Goal: Transaction & Acquisition: Book appointment/travel/reservation

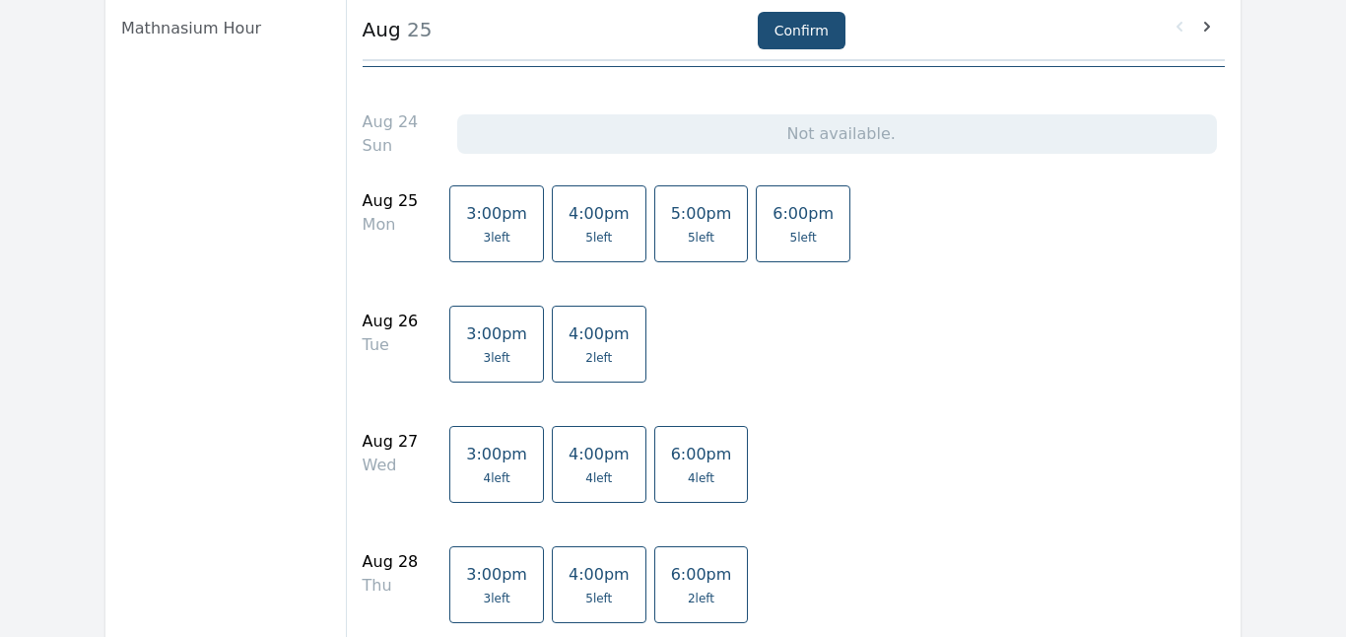
scroll to position [345, 0]
click at [584, 220] on link "4:00pm 5 left" at bounding box center [599, 220] width 95 height 77
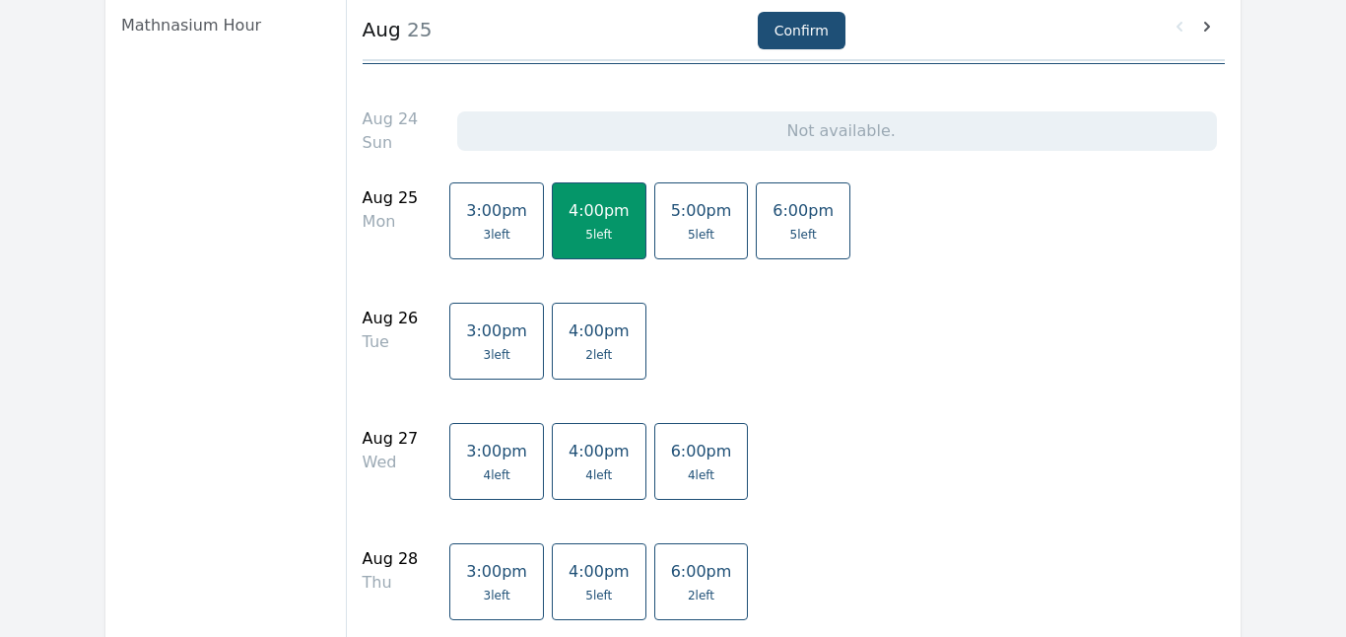
click at [580, 340] on link "4:00pm 2 left" at bounding box center [599, 340] width 95 height 77
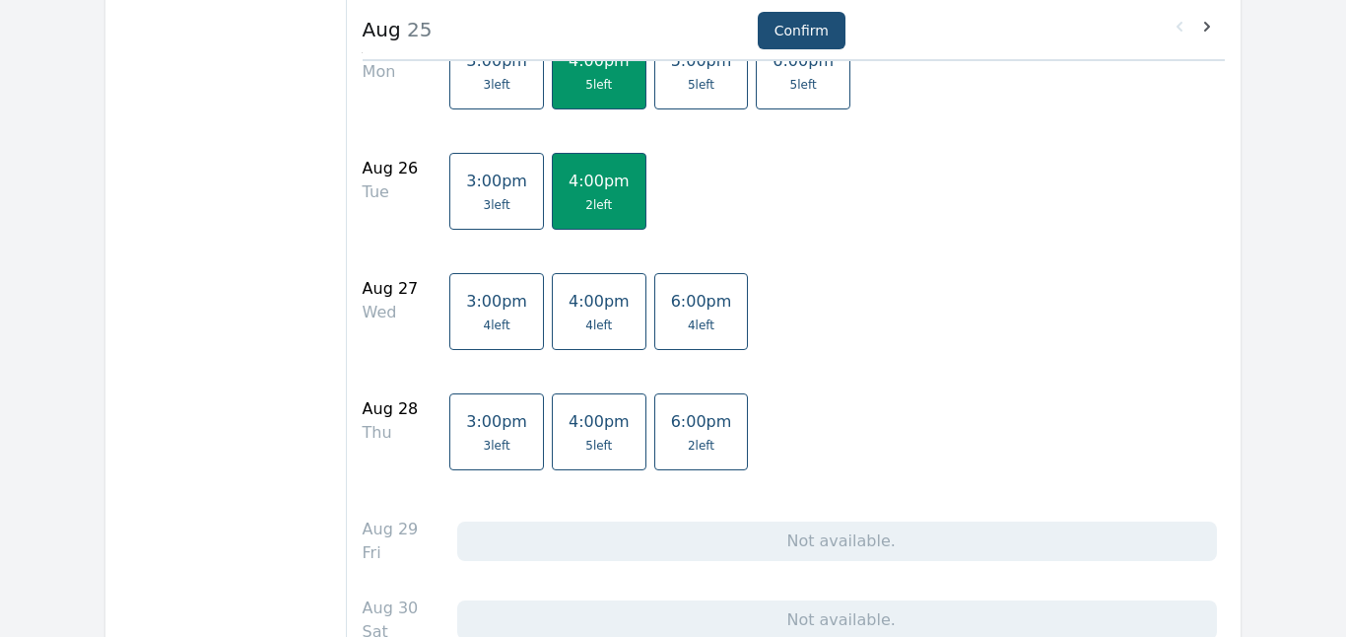
scroll to position [498, 0]
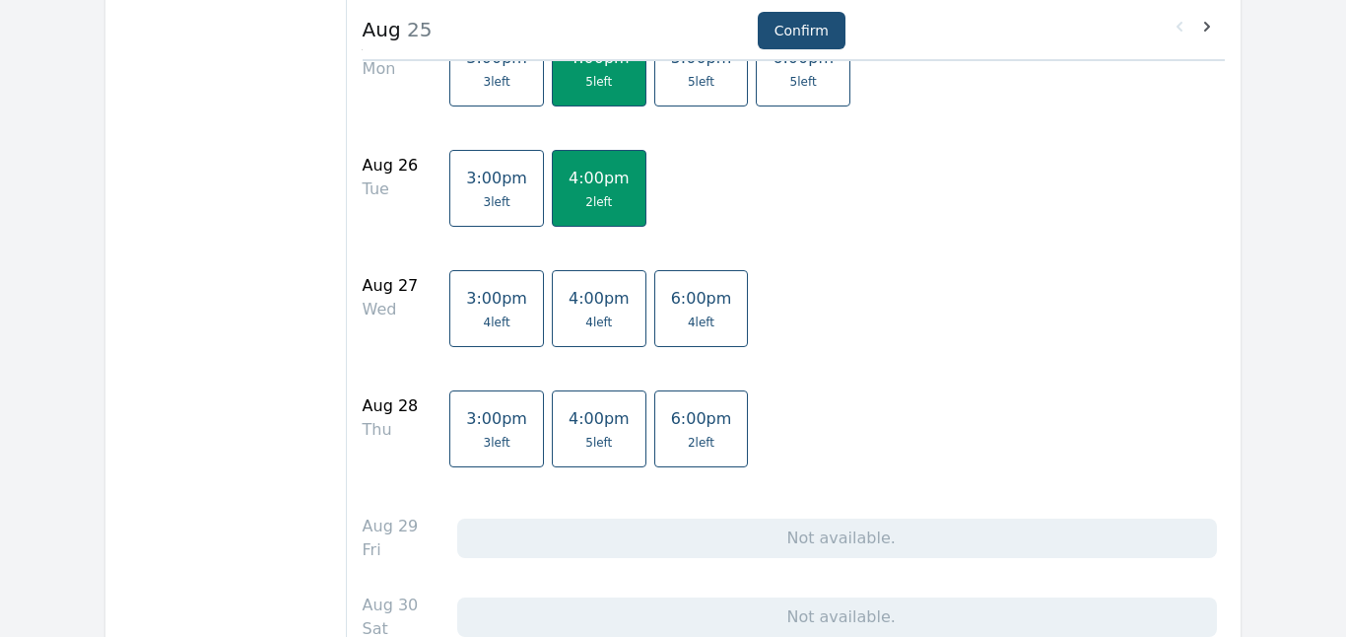
click at [585, 320] on span "4 left" at bounding box center [598, 322] width 27 height 16
click at [590, 416] on span "4:00pm" at bounding box center [599, 418] width 61 height 19
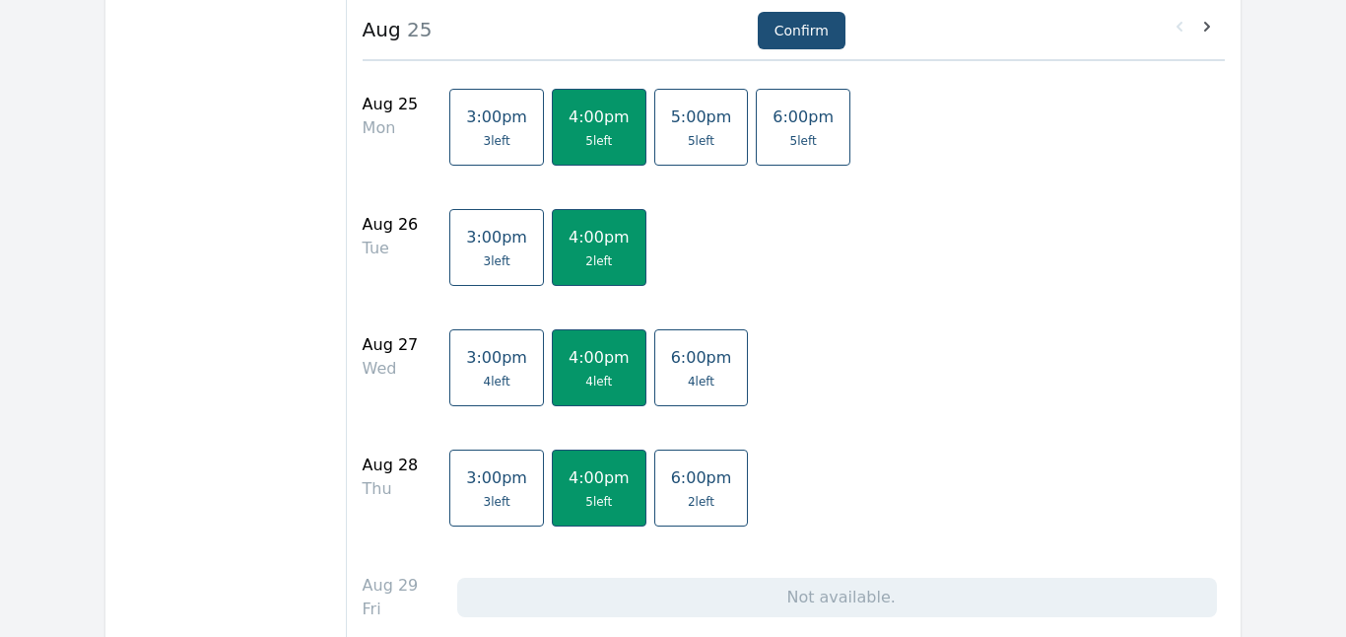
scroll to position [451, 0]
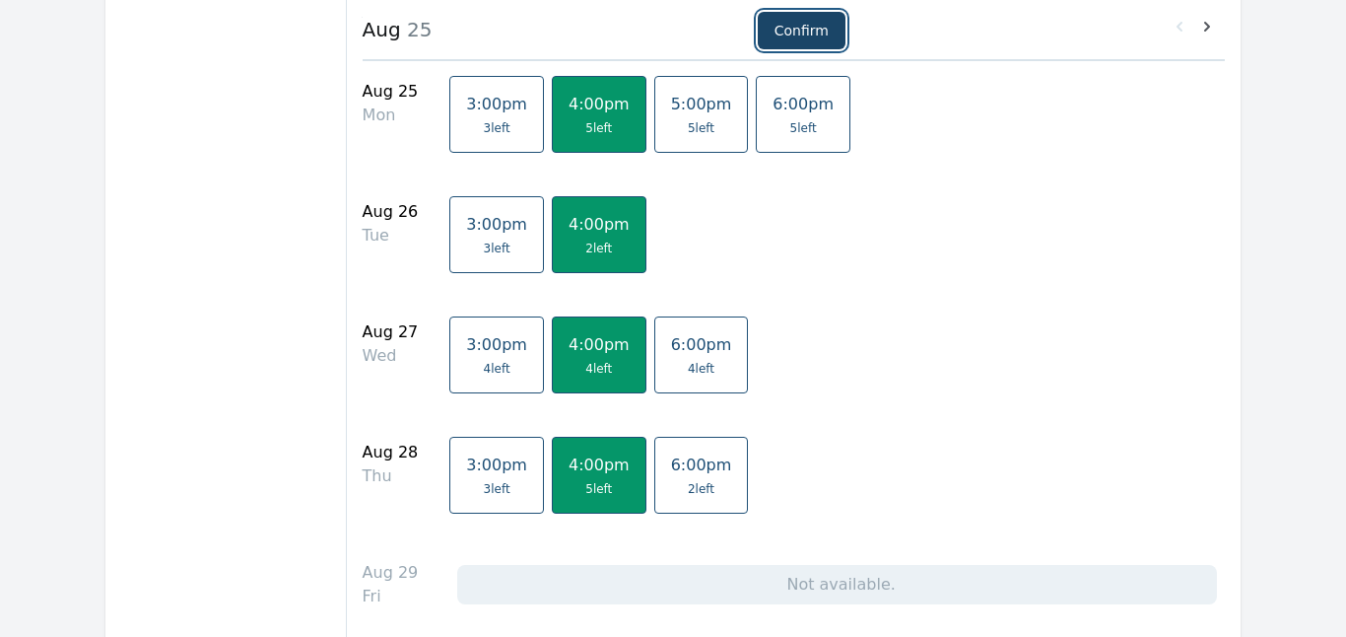
click at [801, 33] on button "Confirm" at bounding box center [802, 30] width 88 height 37
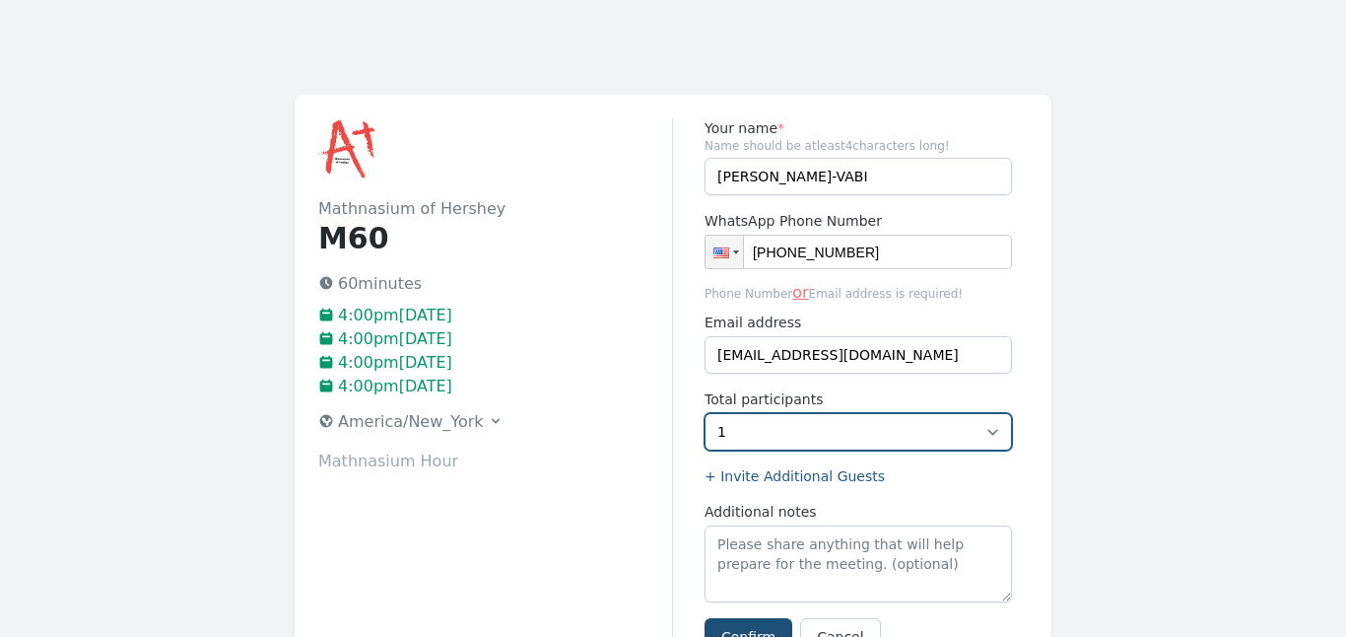
click at [995, 434] on select "1 2" at bounding box center [857, 431] width 307 height 37
select select "2"
click at [704, 413] on select "1 2" at bounding box center [857, 431] width 307 height 37
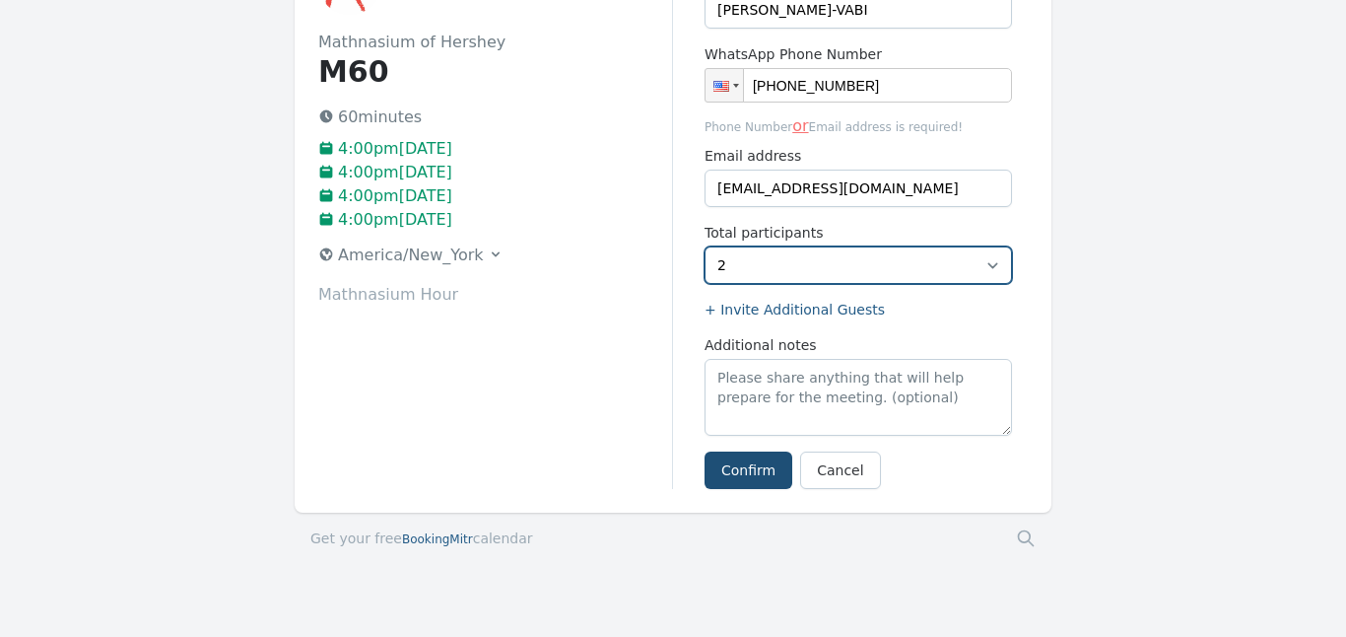
scroll to position [200, 0]
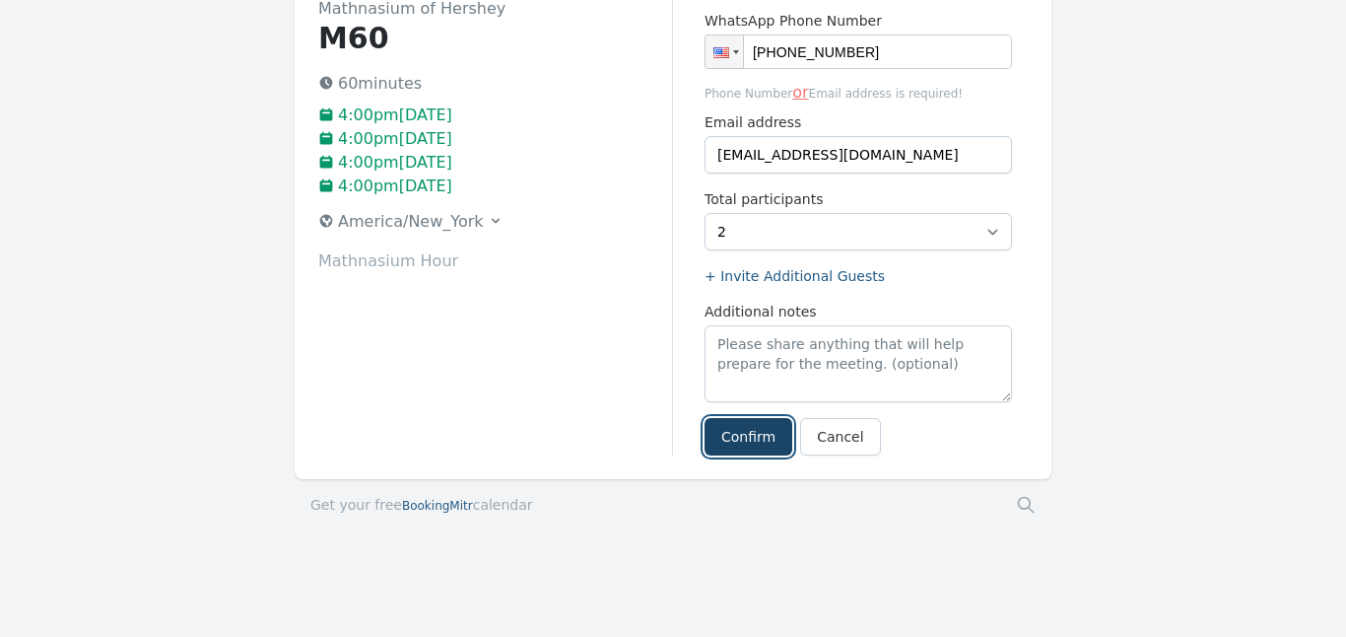
click at [750, 440] on button "Confirm" at bounding box center [748, 436] width 88 height 37
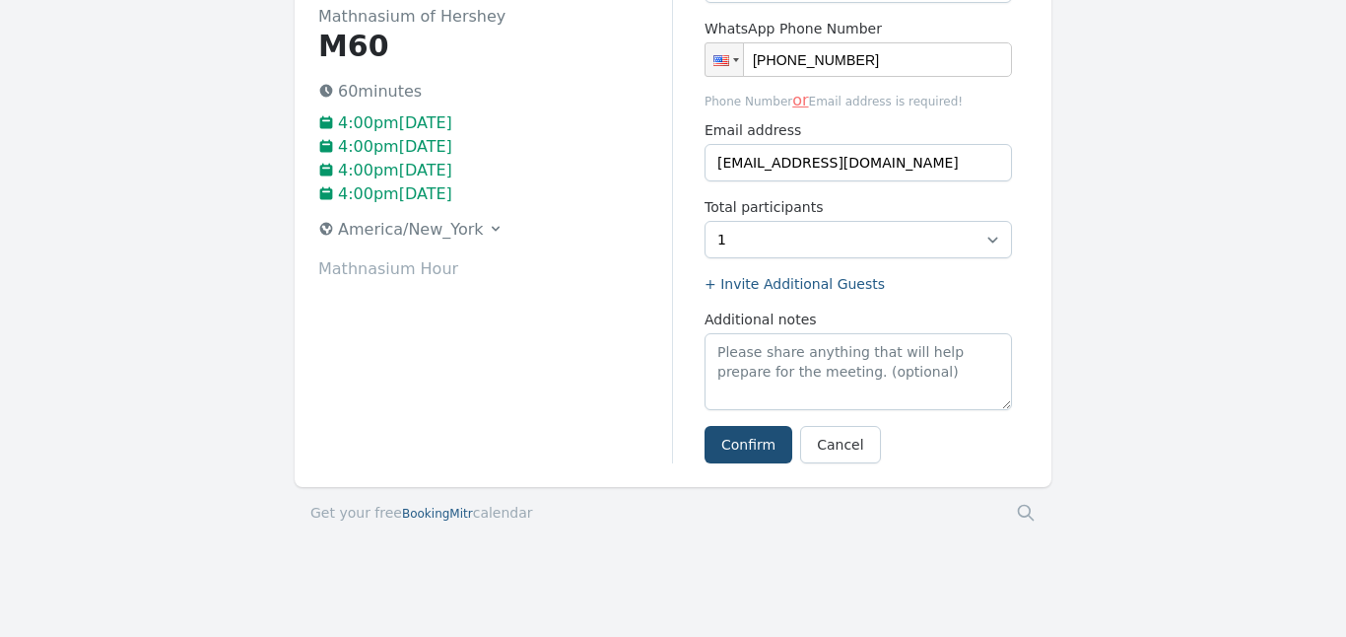
scroll to position [200, 0]
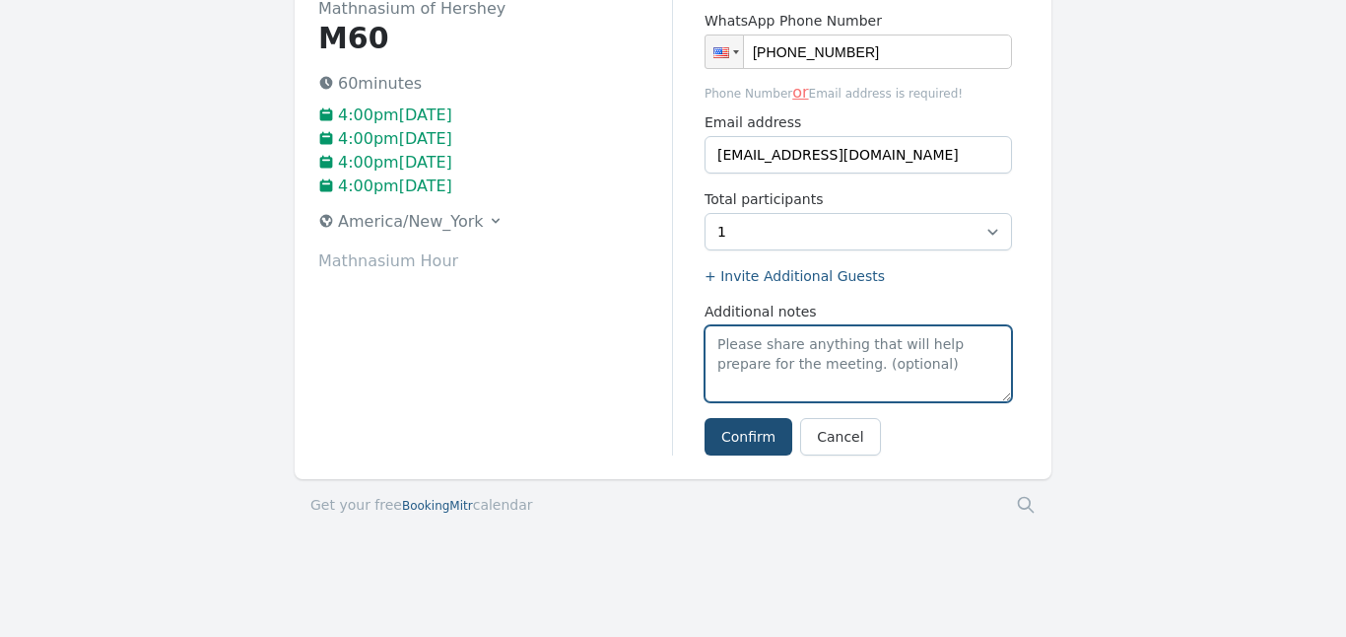
click at [771, 386] on textarea "Additional notes" at bounding box center [857, 363] width 307 height 77
type textarea "isidor"
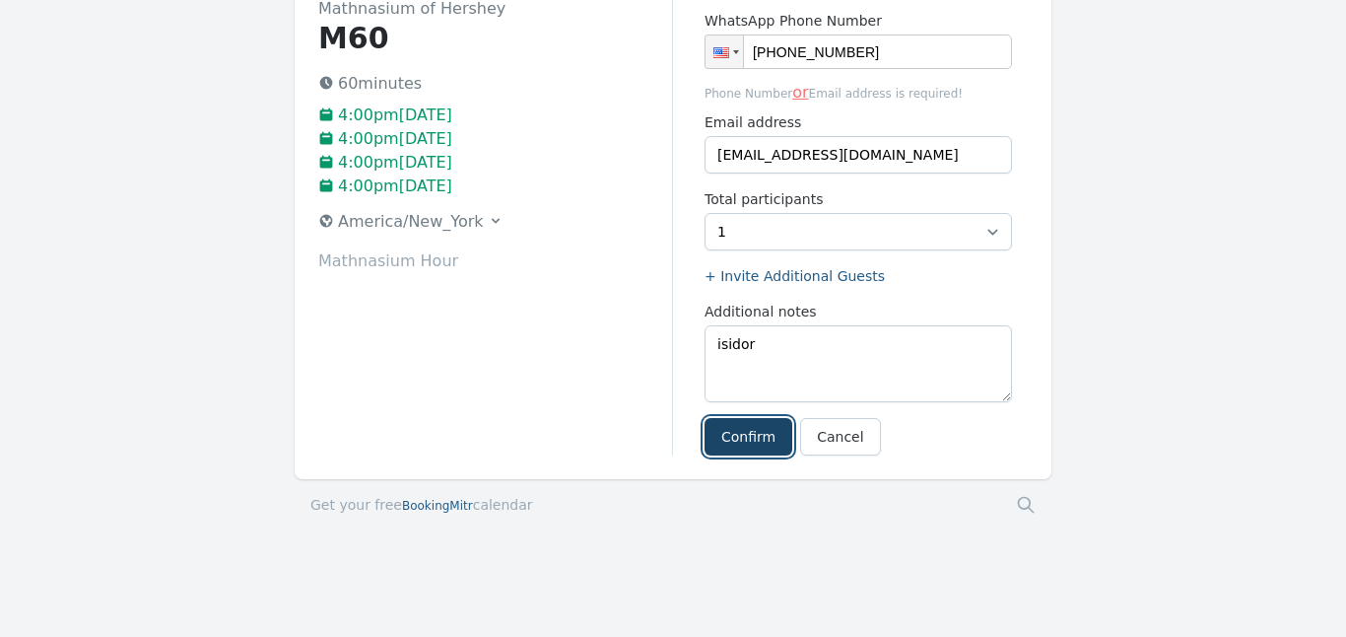
click at [734, 436] on button "Confirm" at bounding box center [748, 436] width 88 height 37
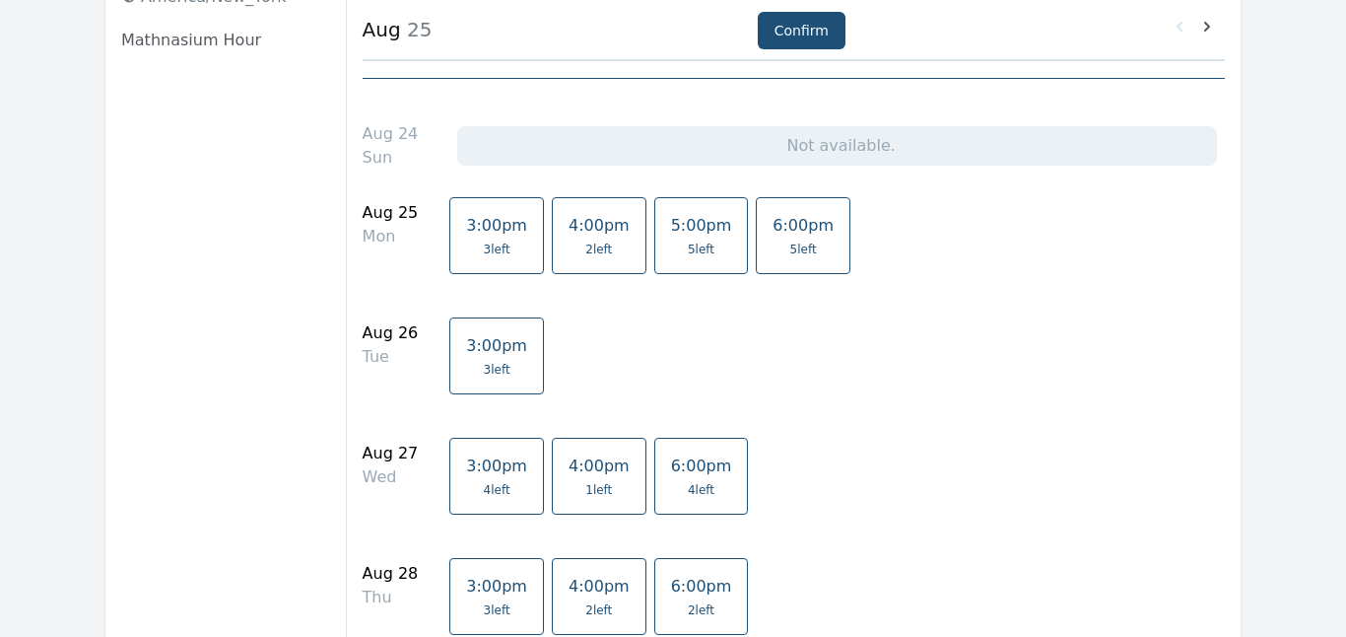
scroll to position [338, 0]
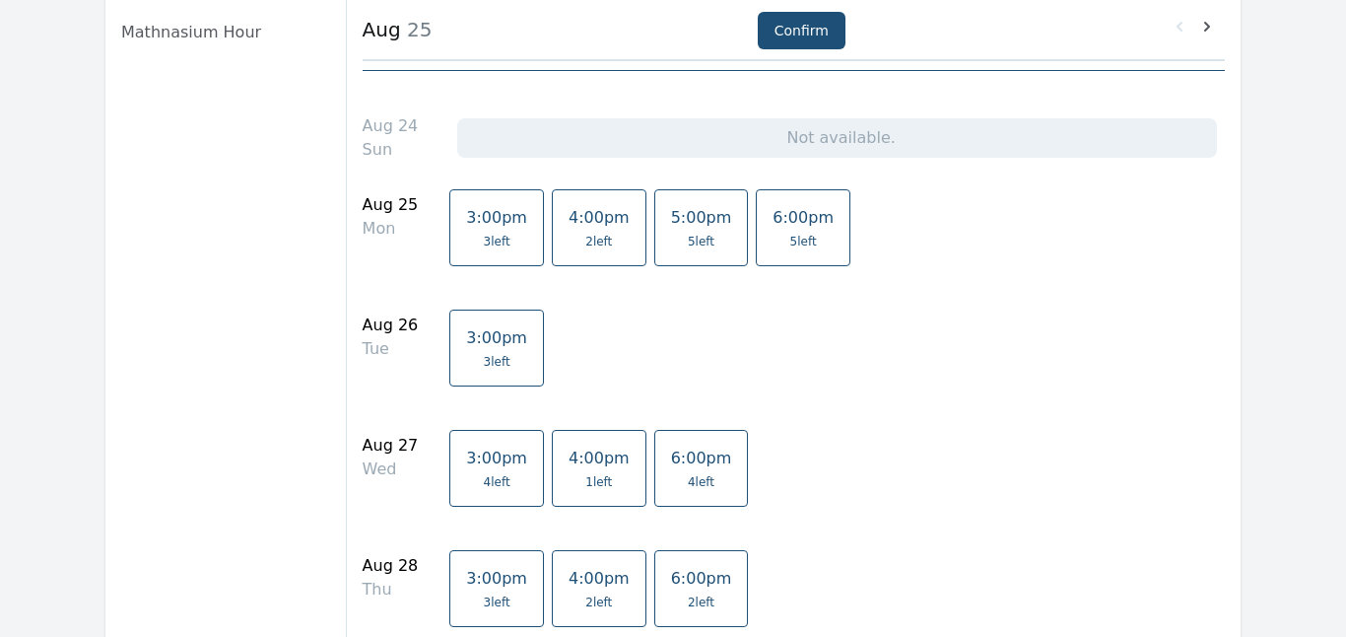
click at [585, 235] on span "2 left" at bounding box center [598, 242] width 27 height 16
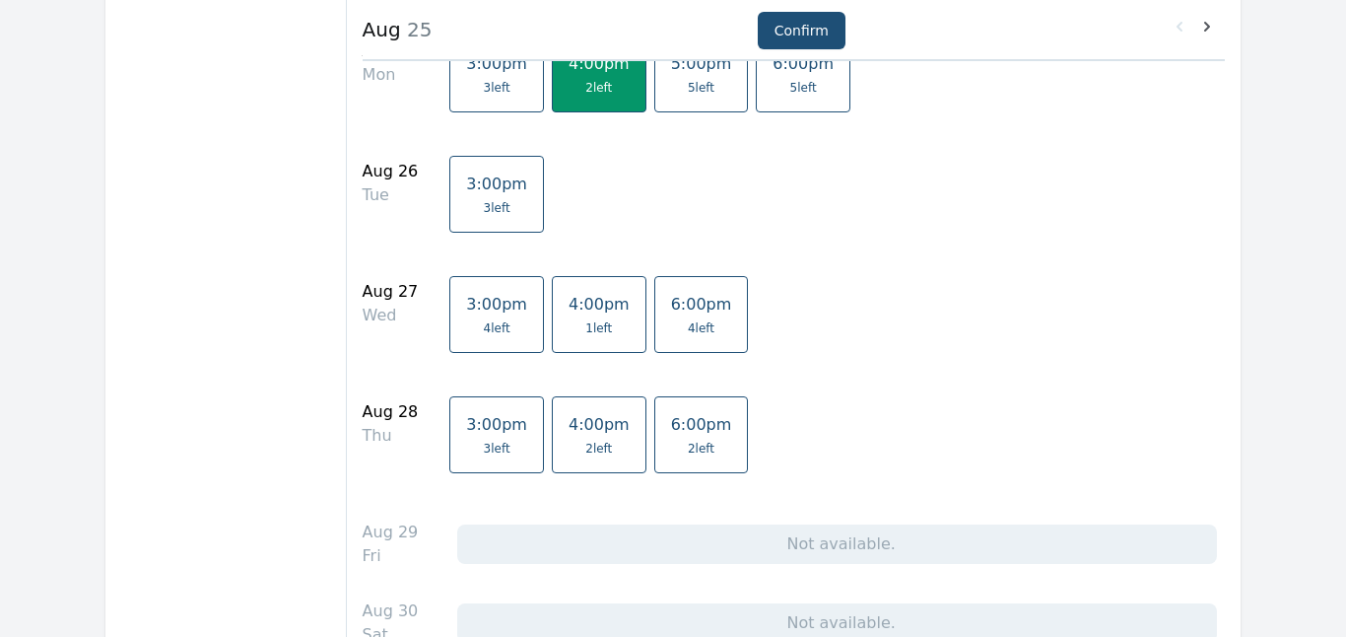
scroll to position [549, 0]
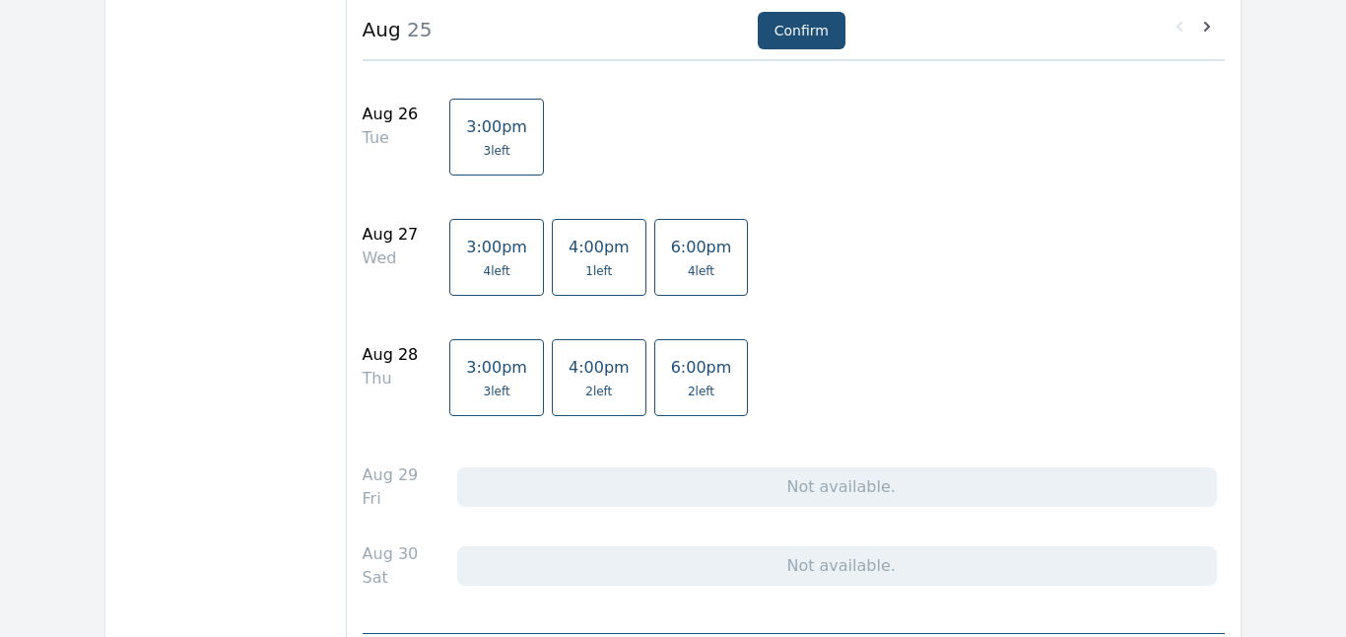
click at [585, 278] on span "1 left" at bounding box center [598, 271] width 27 height 16
click at [595, 379] on link "4:00pm 2 left" at bounding box center [599, 377] width 95 height 77
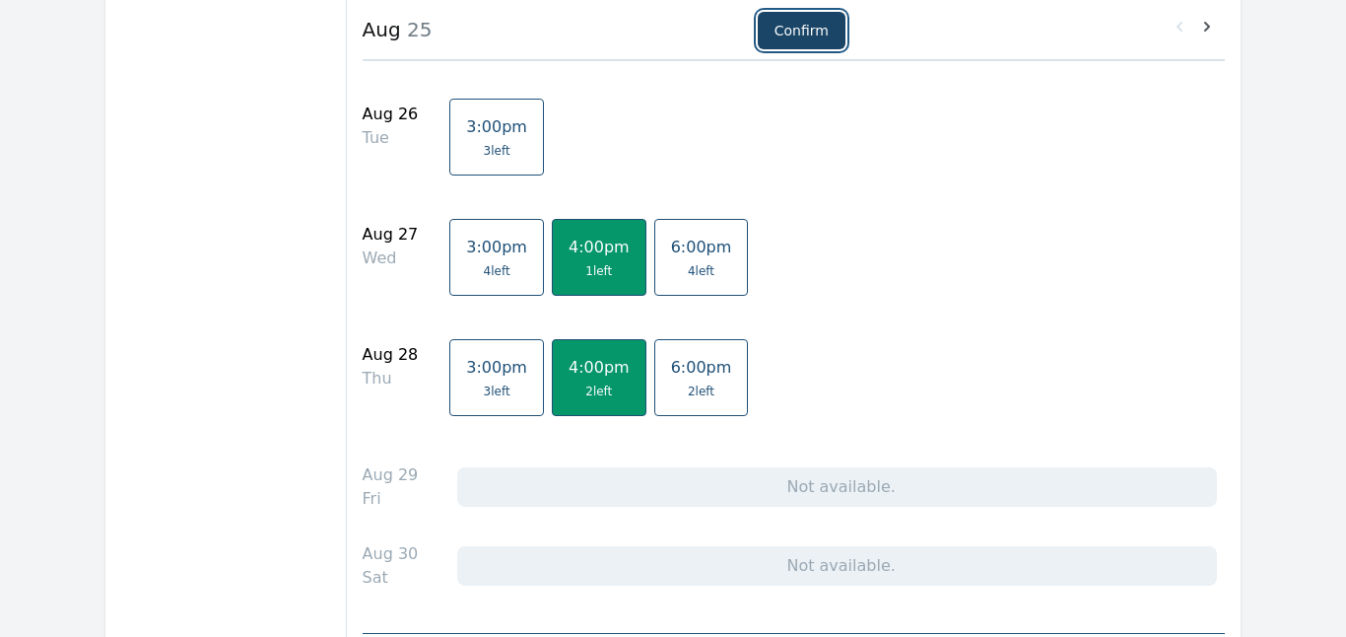
click at [802, 37] on button "Confirm" at bounding box center [802, 30] width 88 height 37
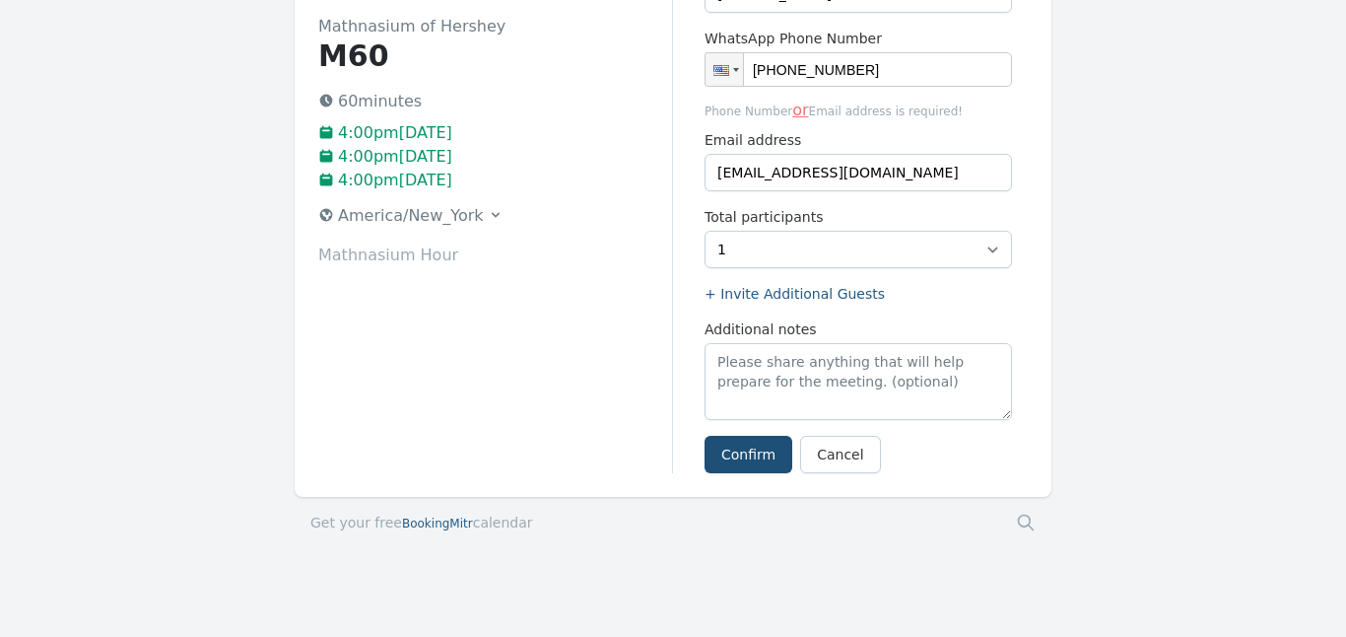
scroll to position [200, 0]
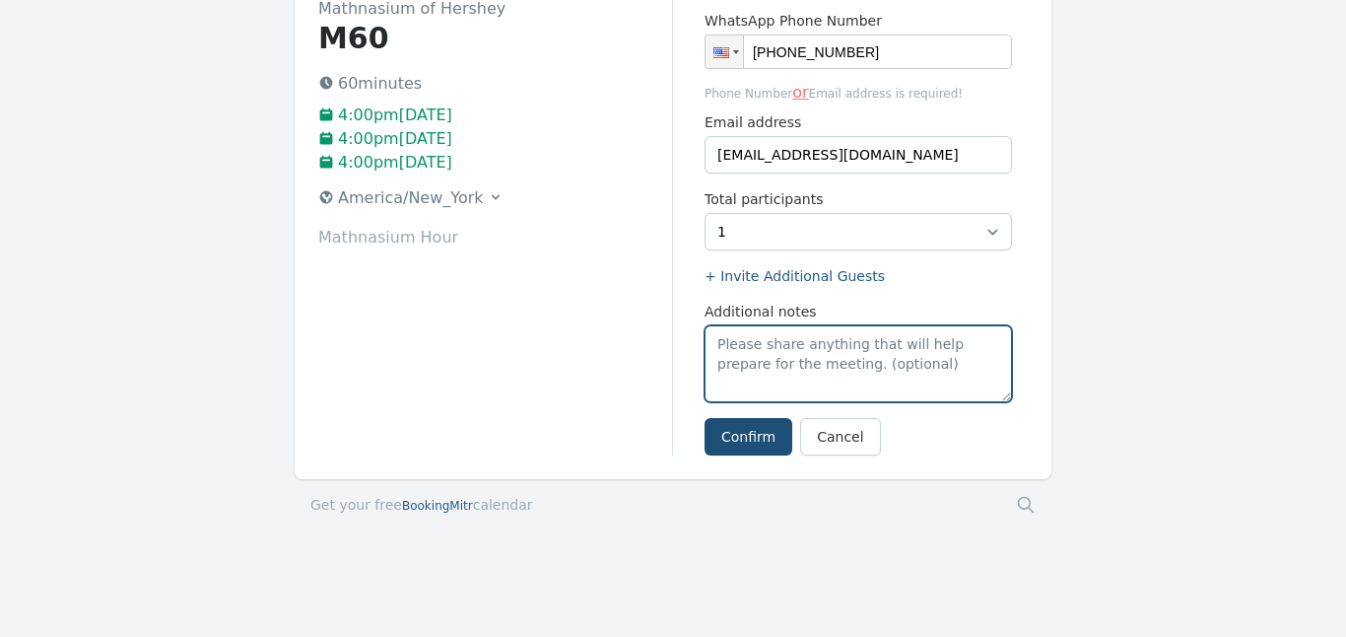
click at [765, 341] on textarea "Additional notes" at bounding box center [857, 363] width 307 height 77
type textarea "isidor"
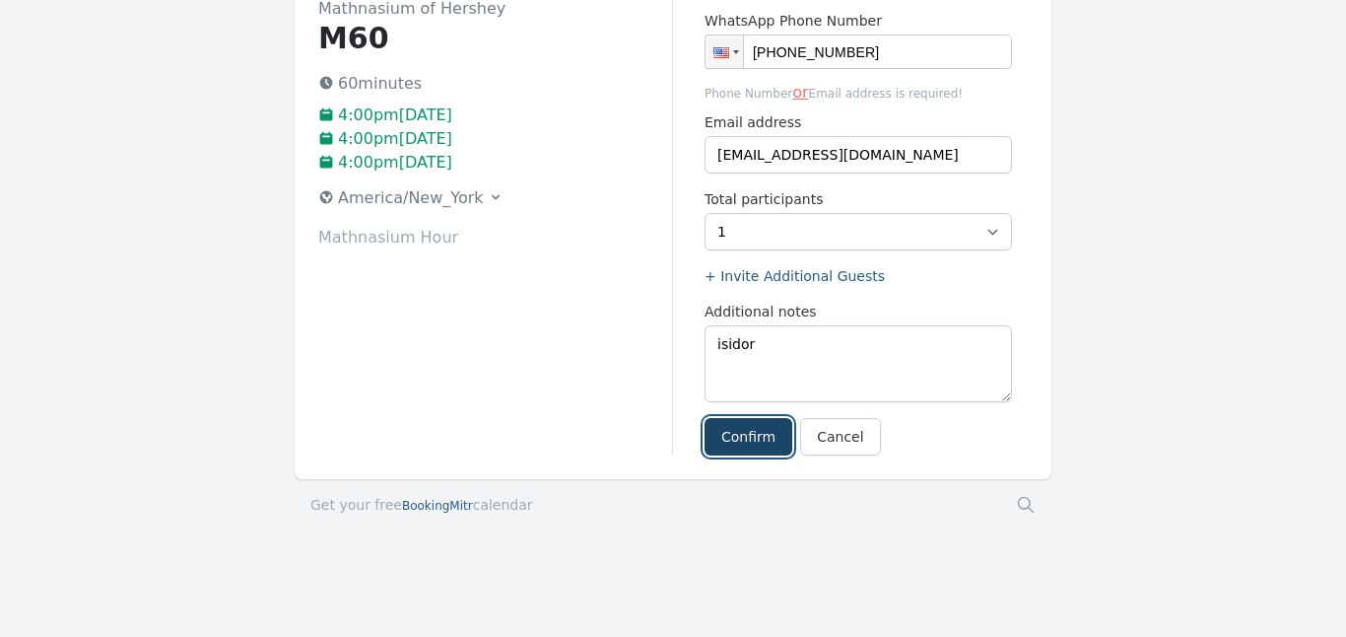
click at [755, 436] on button "Confirm" at bounding box center [748, 436] width 88 height 37
